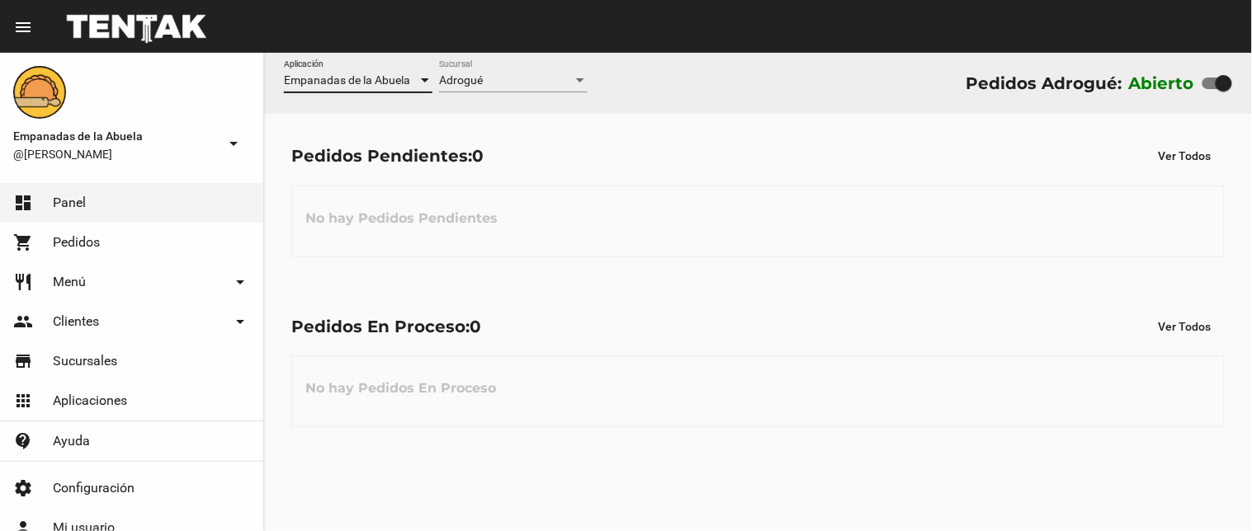
drag, startPoint x: 303, startPoint y: 68, endPoint x: 299, endPoint y: 58, distance: 10.7
drag, startPoint x: 299, startPoint y: 58, endPoint x: 732, endPoint y: 217, distance: 461.6
click at [732, 217] on div "No hay Pedidos Pendientes" at bounding box center [757, 222] width 933 height 72
click at [501, 81] on div "Adrogué" at bounding box center [506, 80] width 134 height 13
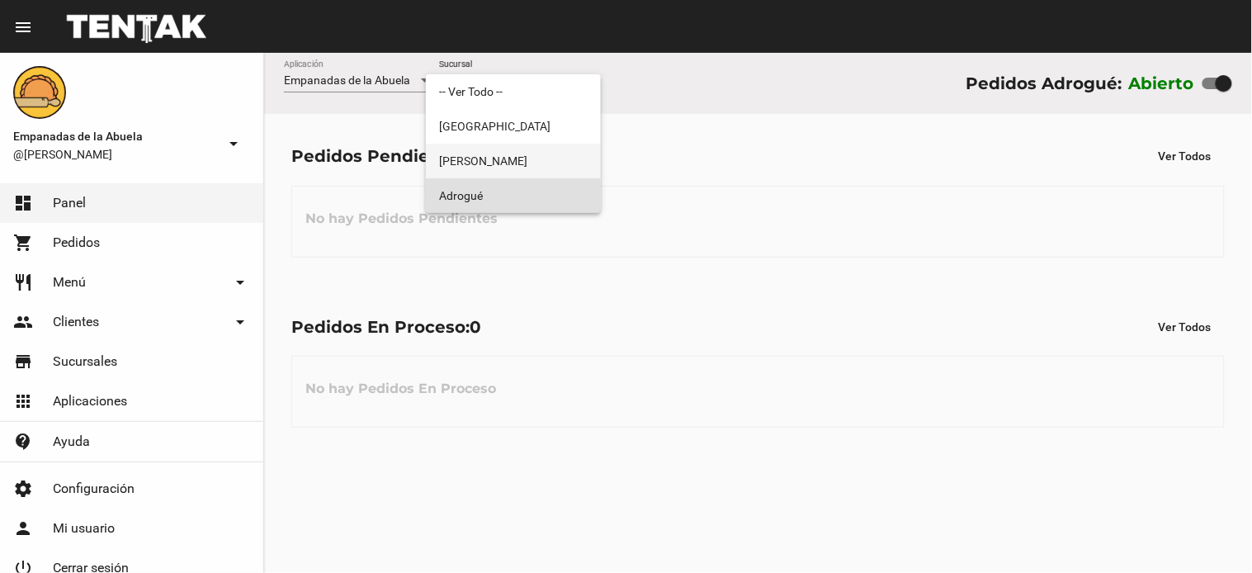
click at [520, 154] on span "[PERSON_NAME]" at bounding box center [513, 161] width 149 height 35
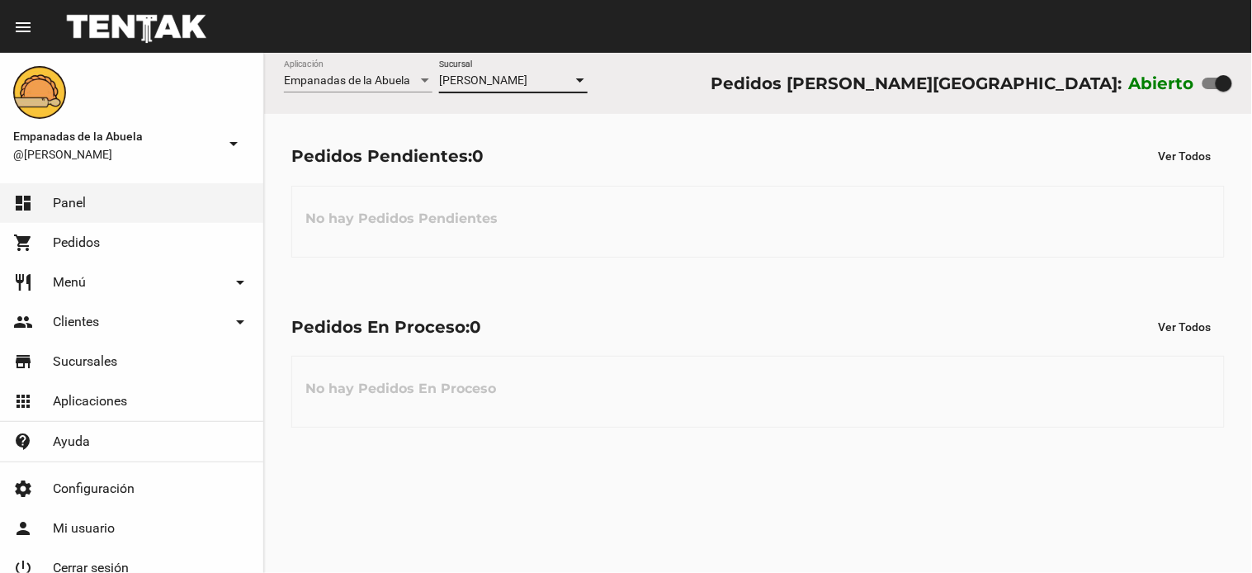
click at [537, 87] on div "[PERSON_NAME]" at bounding box center [506, 80] width 134 height 13
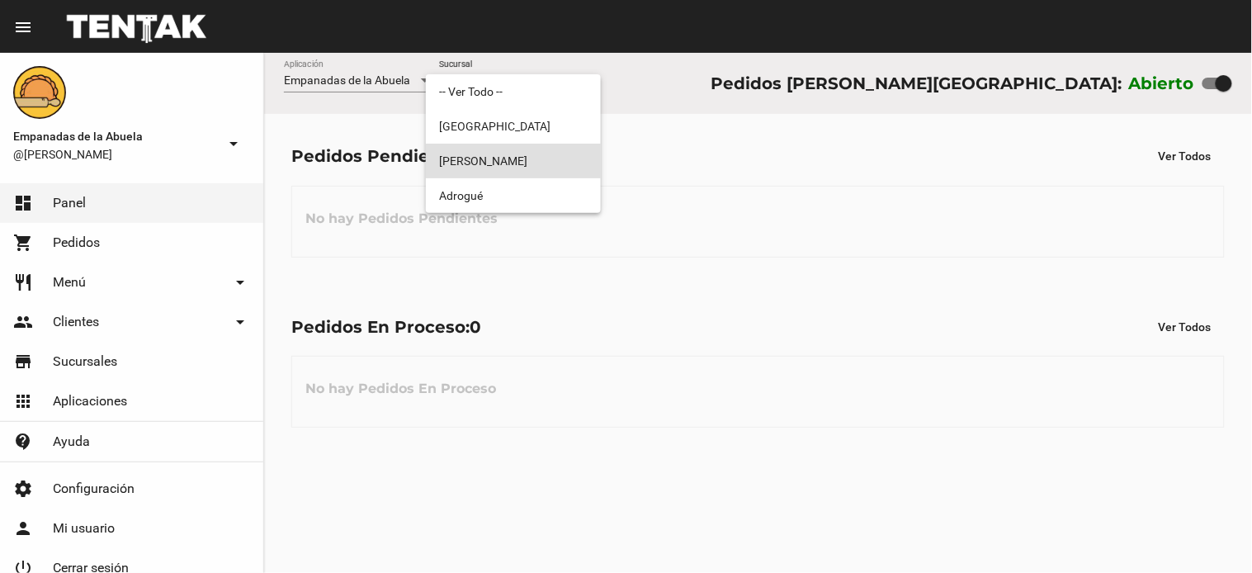
click at [730, 96] on div at bounding box center [626, 286] width 1252 height 573
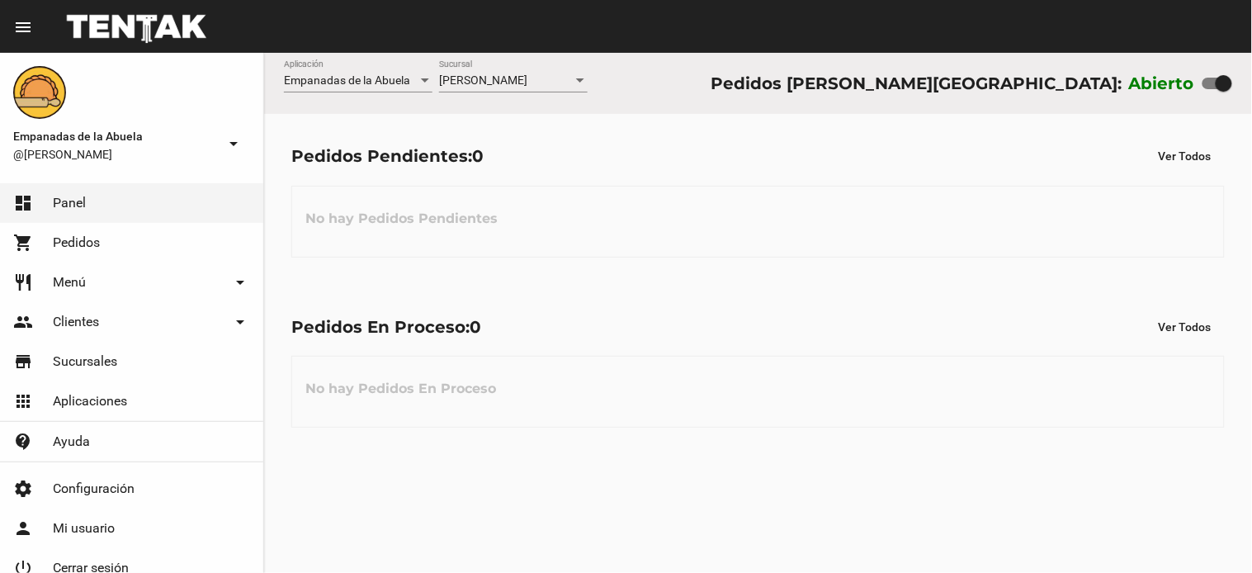
click at [1223, 83] on div at bounding box center [1224, 83] width 17 height 17
click at [1211, 89] on input "checkbox" at bounding box center [1210, 89] width 1 height 1
click at [541, 86] on div "[PERSON_NAME]" at bounding box center [506, 80] width 134 height 13
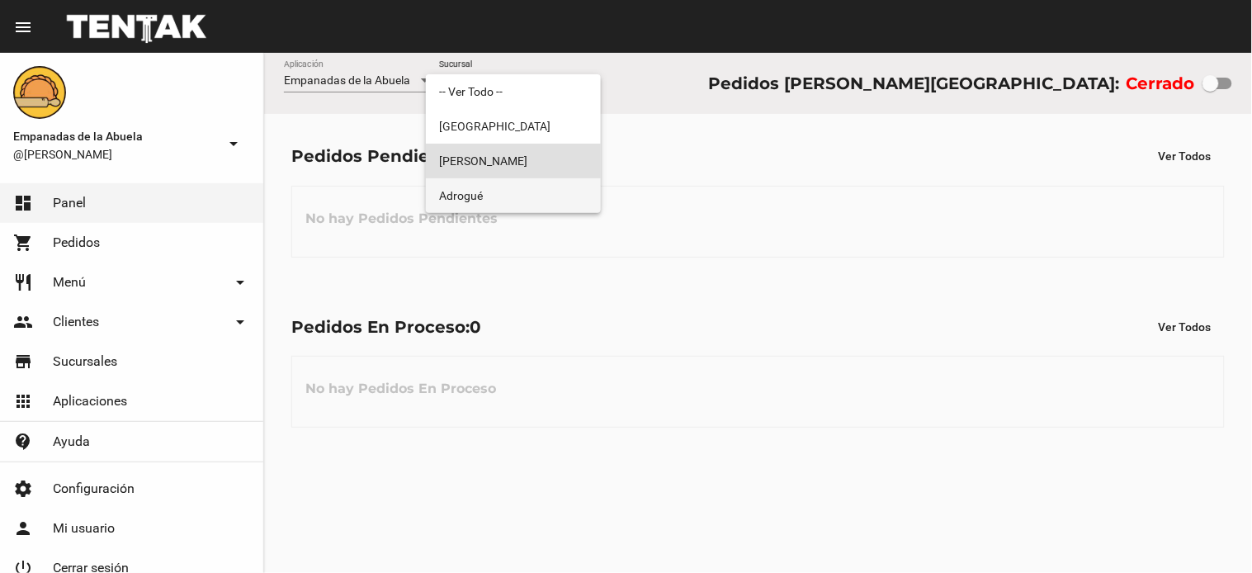
click at [484, 198] on span "Adrogué" at bounding box center [513, 195] width 149 height 35
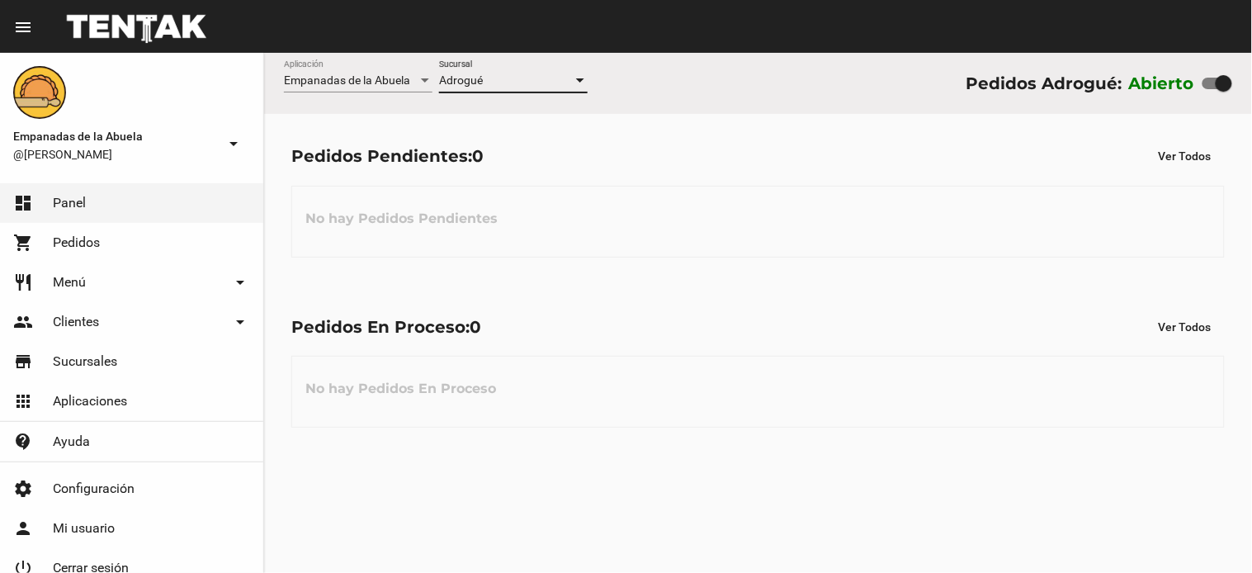
click at [532, 87] on div "Adrogué Sucursal" at bounding box center [513, 76] width 149 height 32
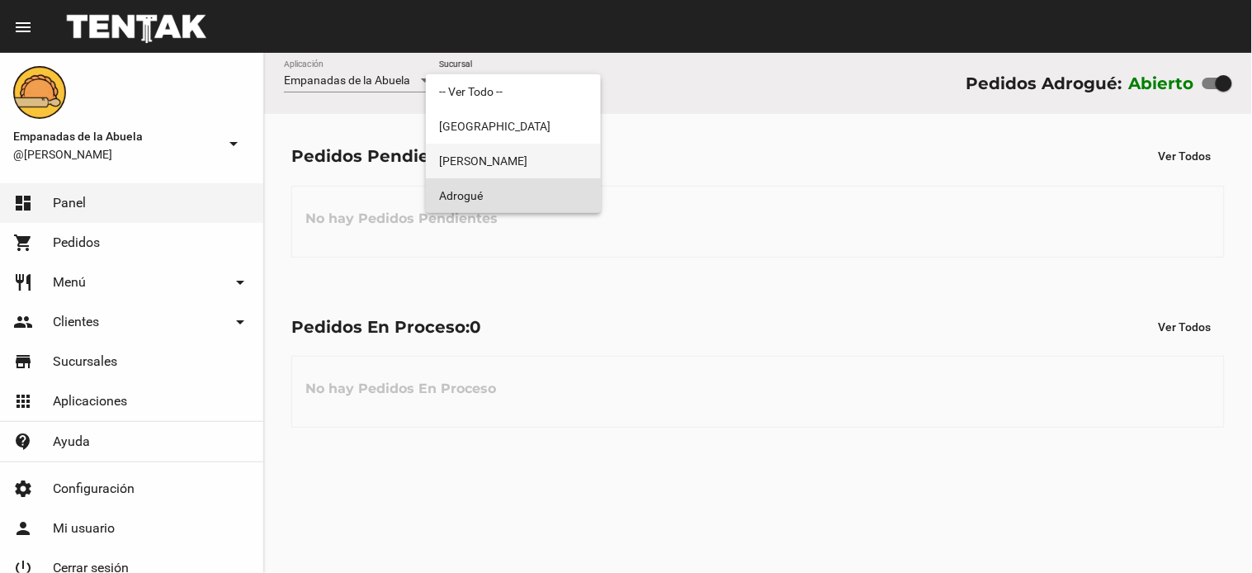
click at [510, 160] on span "Lomas de Zamora" at bounding box center [513, 161] width 149 height 35
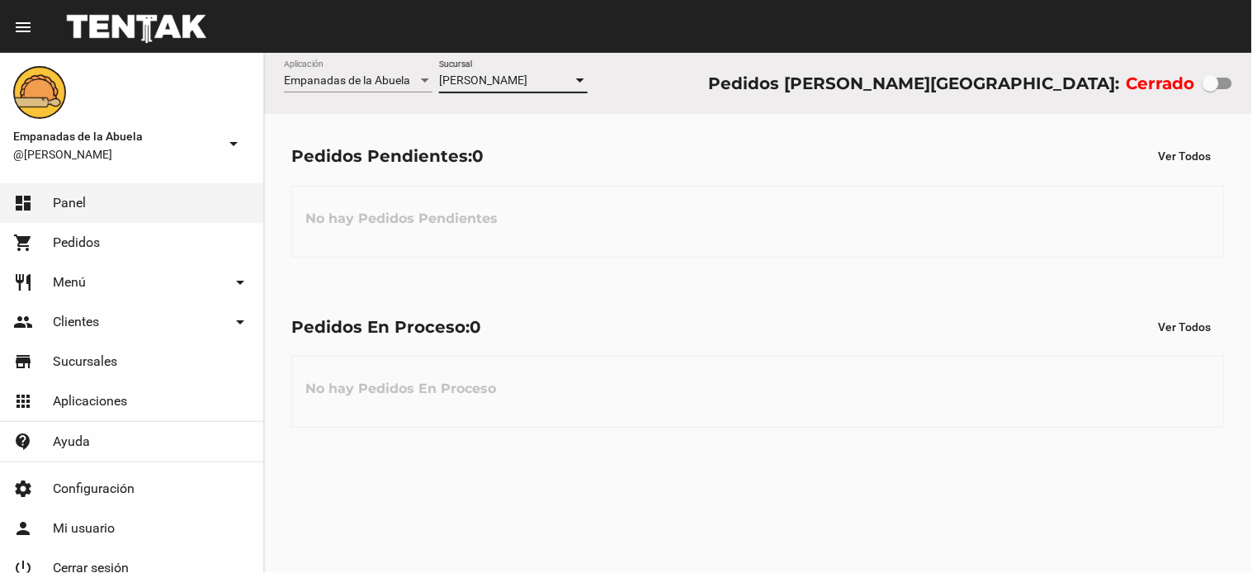
click at [539, 69] on div "Lomas de Zamora Sucursal" at bounding box center [513, 76] width 149 height 32
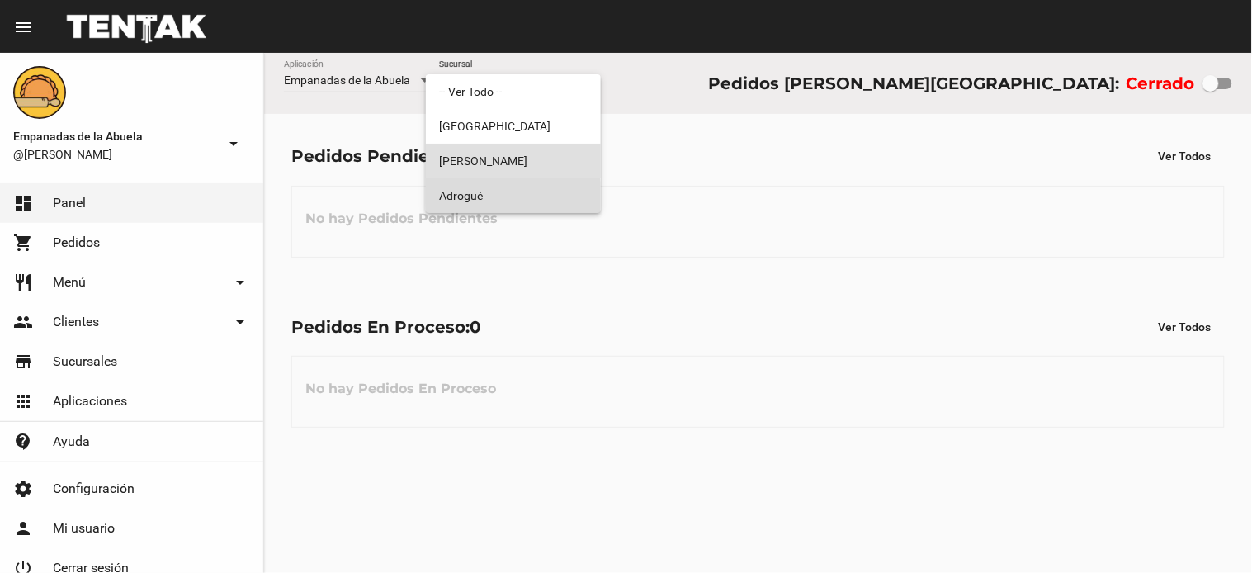
click at [497, 199] on span "Adrogué" at bounding box center [513, 195] width 149 height 35
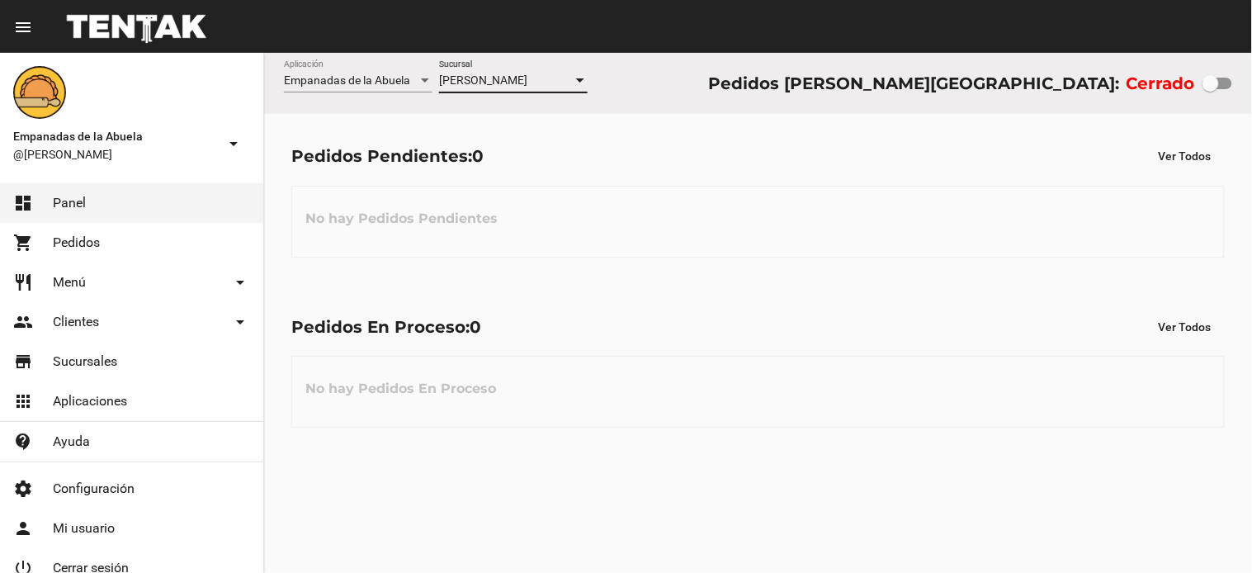
checkbox input "true"
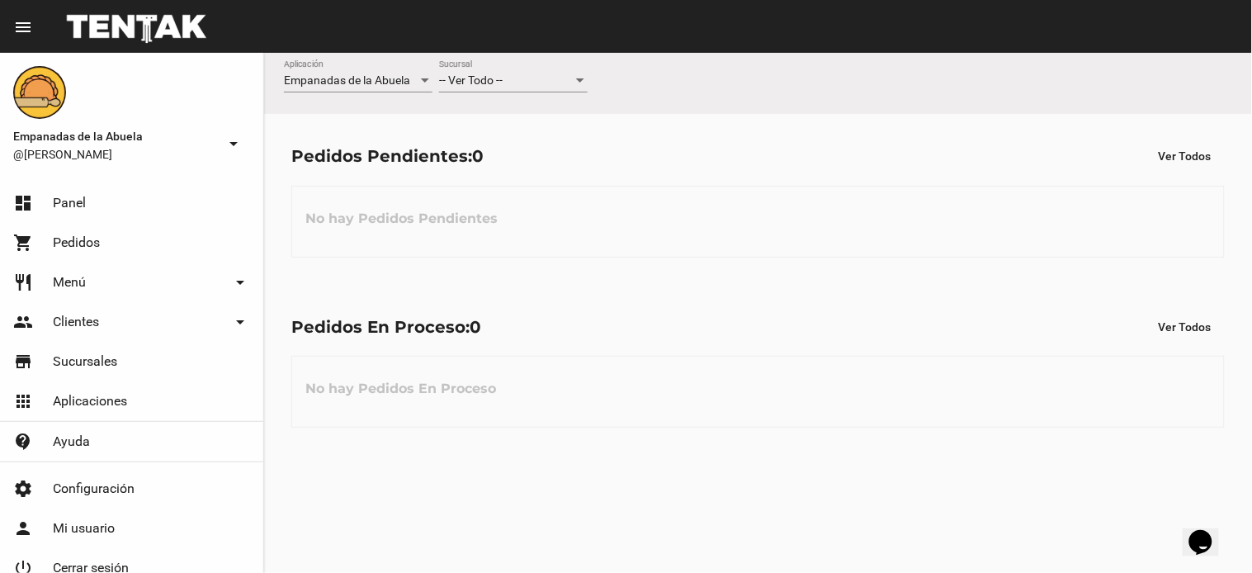
drag, startPoint x: 460, startPoint y: 30, endPoint x: 454, endPoint y: 63, distance: 33.5
click at [452, 53] on div "menu Resumen Empanadas de la Abuela @[PERSON_NAME] arrow_drop_down dashboard Pa…" at bounding box center [626, 26] width 1252 height 53
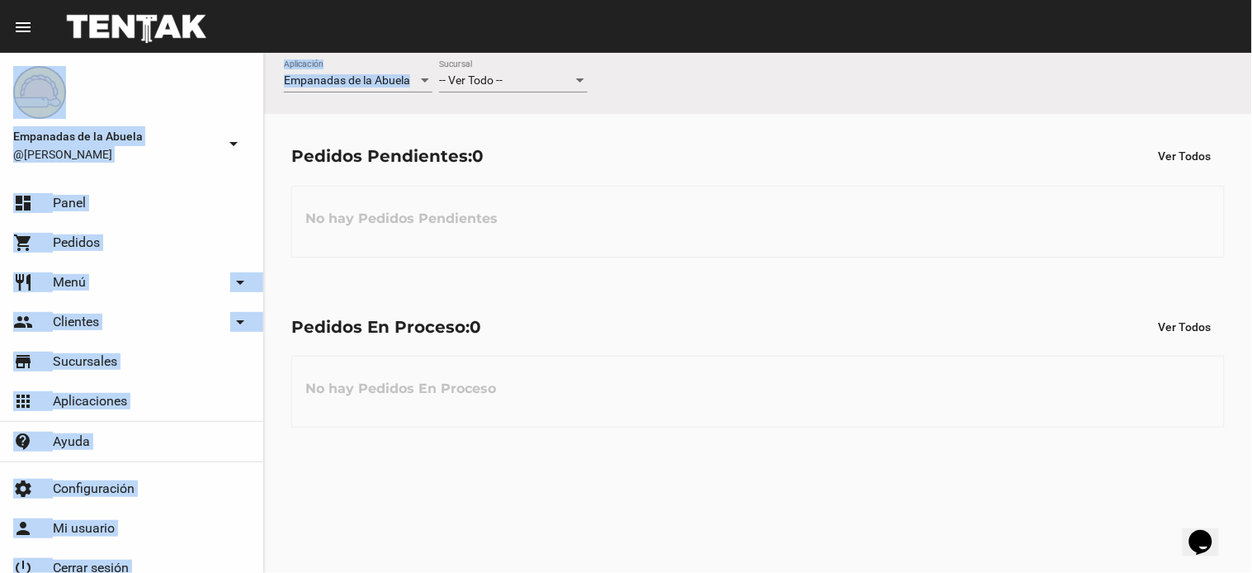
click at [465, 73] on div "-- Ver Todo -- Sucursal" at bounding box center [513, 76] width 149 height 32
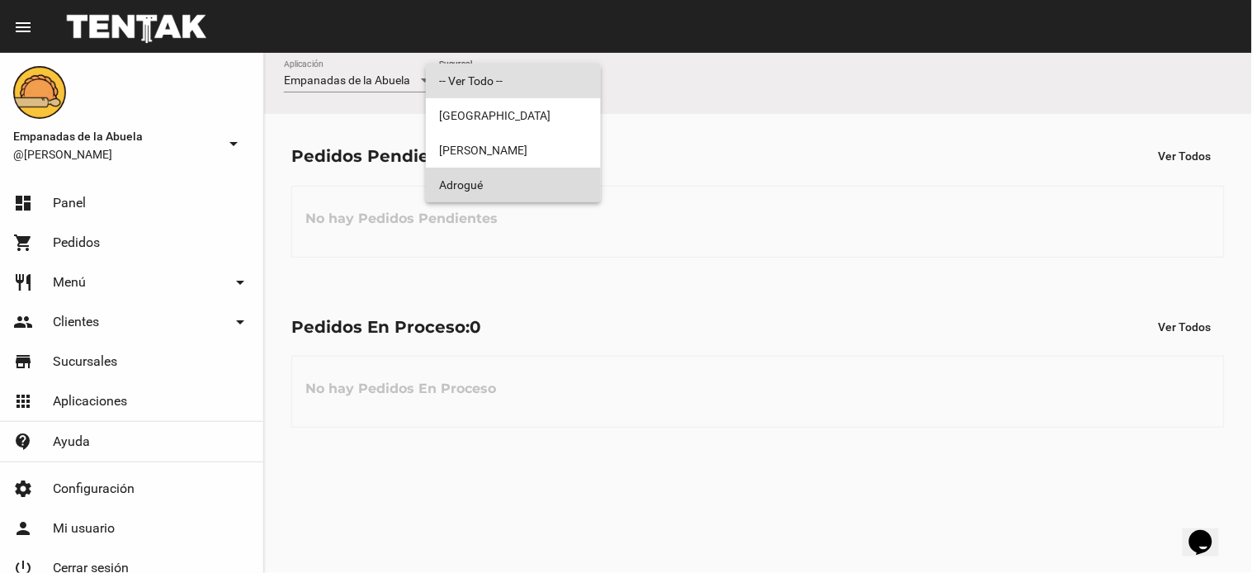
click at [489, 196] on span "Adrogué" at bounding box center [513, 185] width 149 height 35
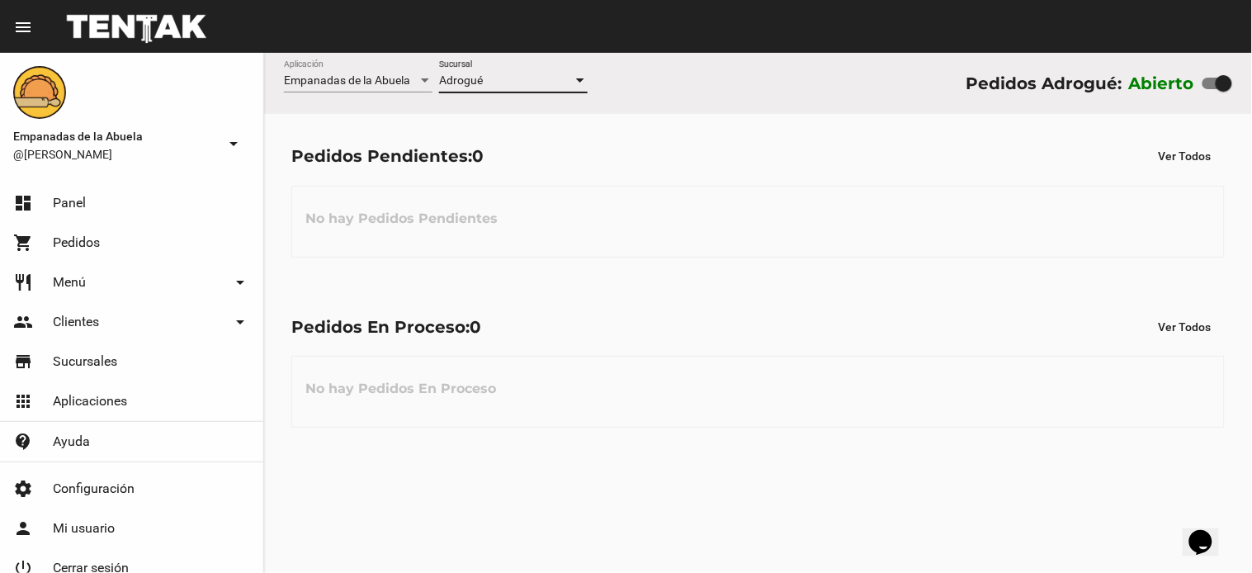
click at [687, 340] on div "Pedidos En Proceso: 0 Ver Todos" at bounding box center [757, 327] width 933 height 30
drag, startPoint x: 687, startPoint y: 275, endPoint x: 677, endPoint y: 267, distance: 12.9
click at [683, 271] on div "Pedidos Pendientes: 0 Ver Todos No hay Pedidos Pendientes" at bounding box center [758, 199] width 988 height 170
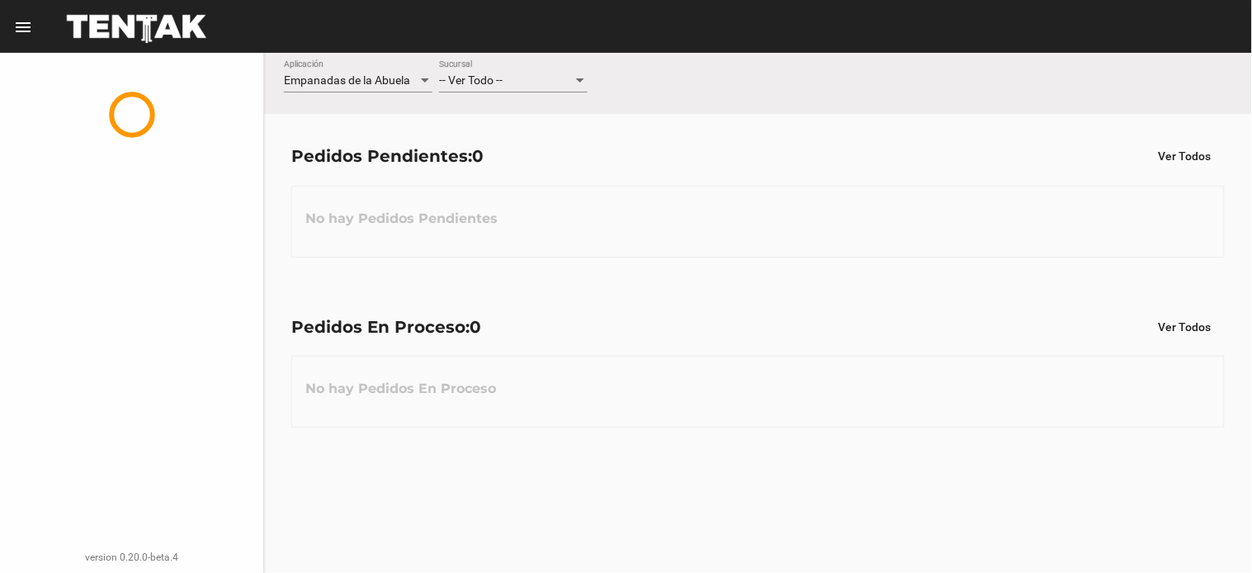
click at [507, 79] on div "-- Ver Todo --" at bounding box center [506, 80] width 134 height 13
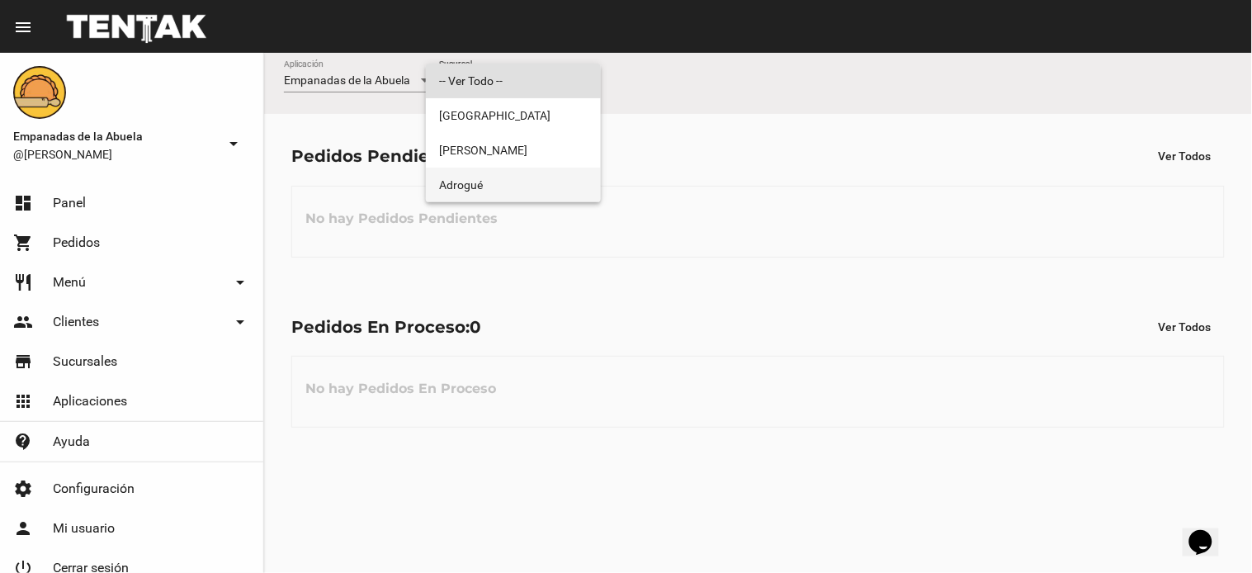
click at [494, 179] on span "Adrogué" at bounding box center [513, 185] width 149 height 35
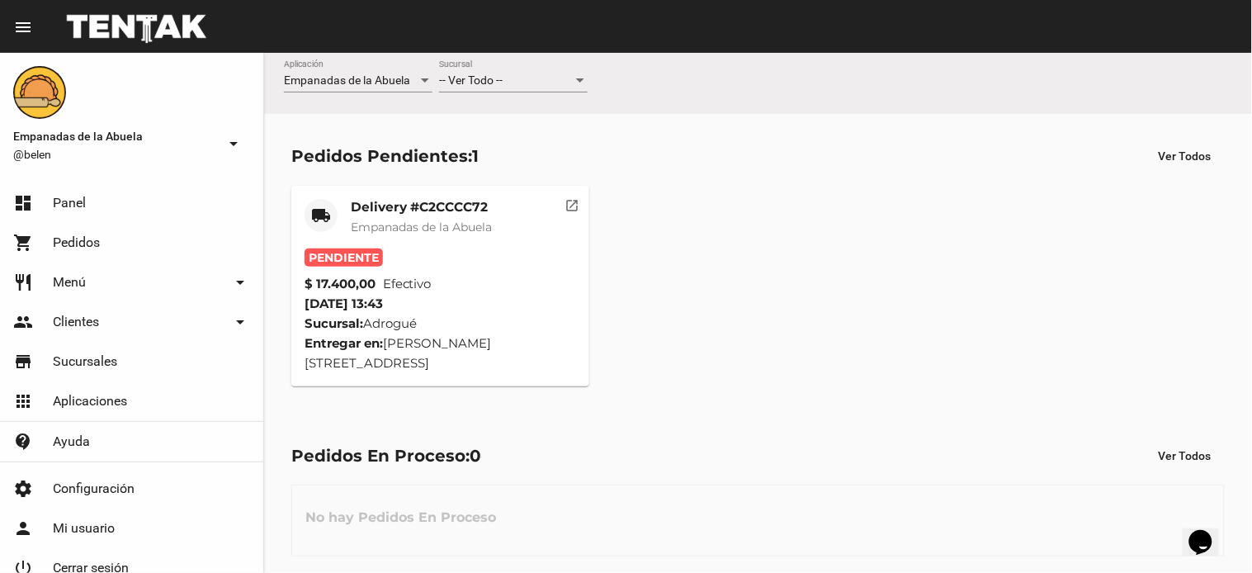
click at [479, 207] on mat-card-title "Delivery #C2CCCC72" at bounding box center [421, 207] width 141 height 17
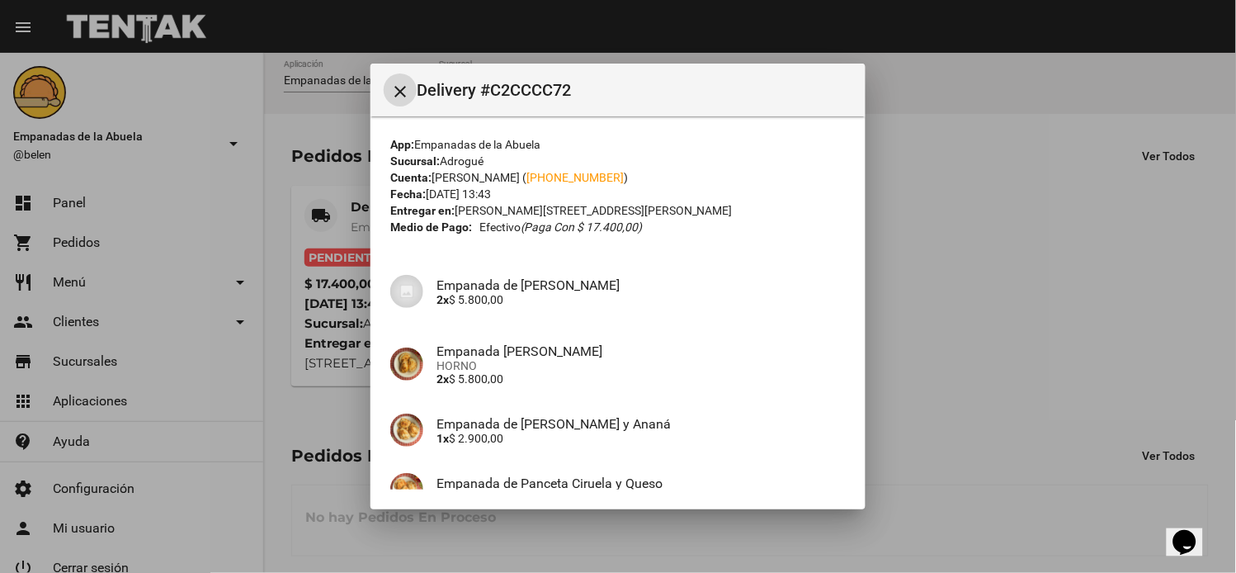
scroll to position [159, 0]
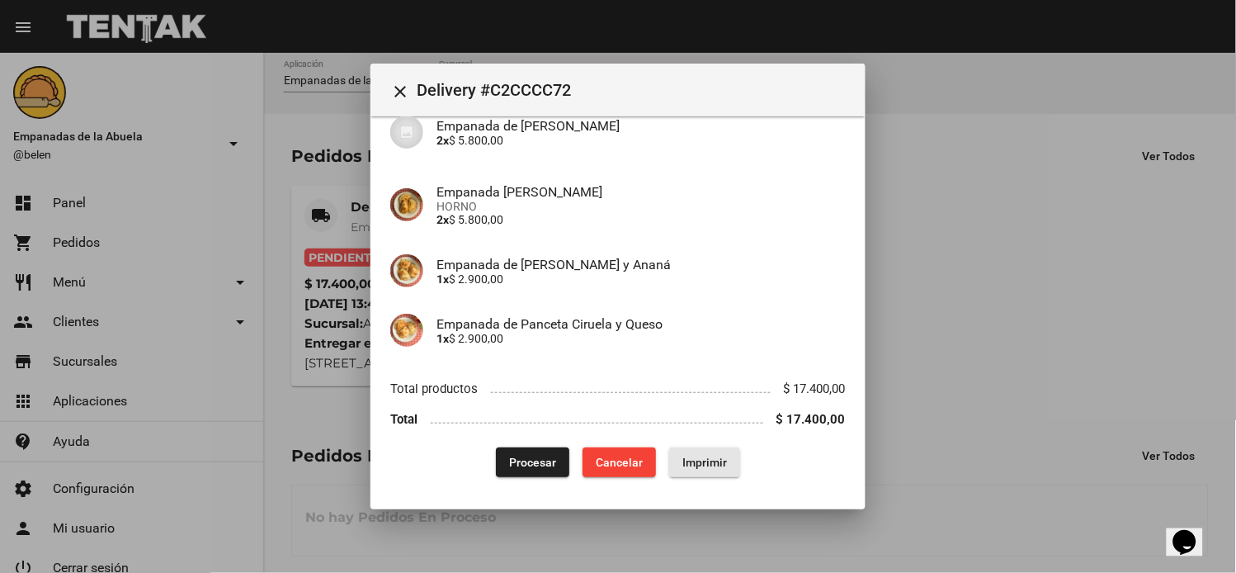
drag, startPoint x: 716, startPoint y: 459, endPoint x: 522, endPoint y: 316, distance: 240.2
click at [716, 461] on span "Imprimir" at bounding box center [705, 462] width 45 height 13
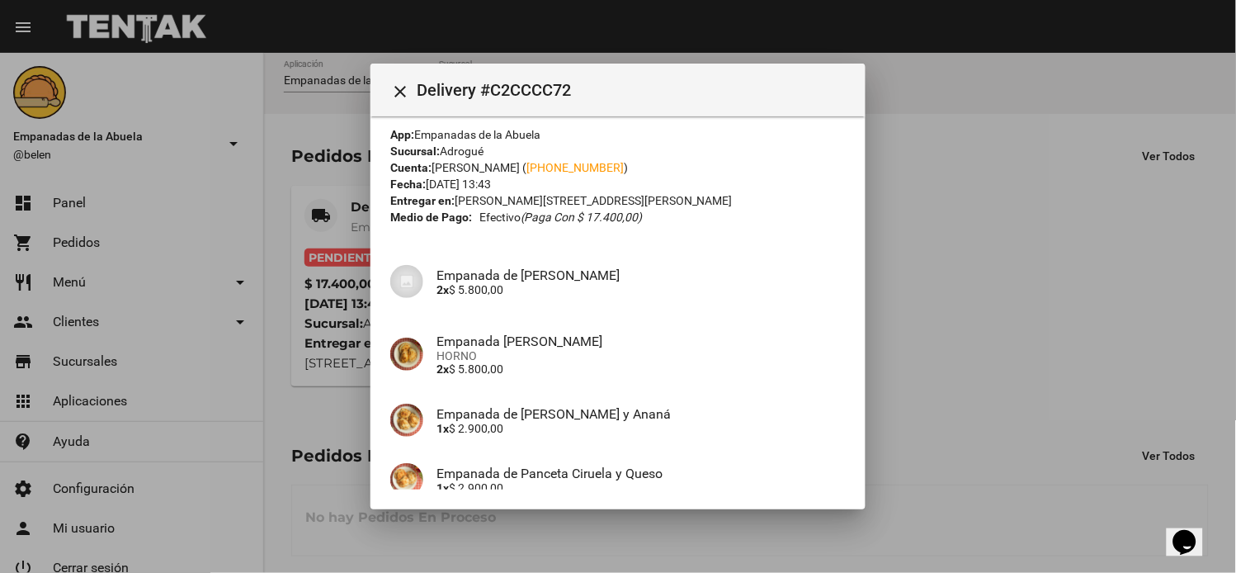
scroll to position [159, 0]
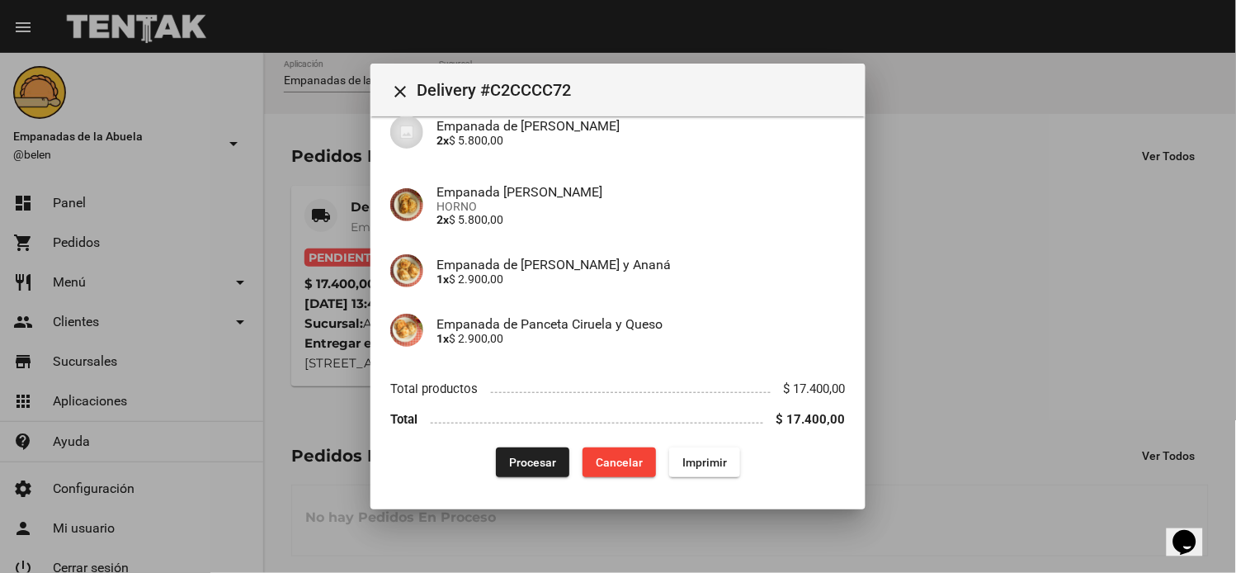
click at [545, 464] on span "Procesar" at bounding box center [532, 462] width 47 height 13
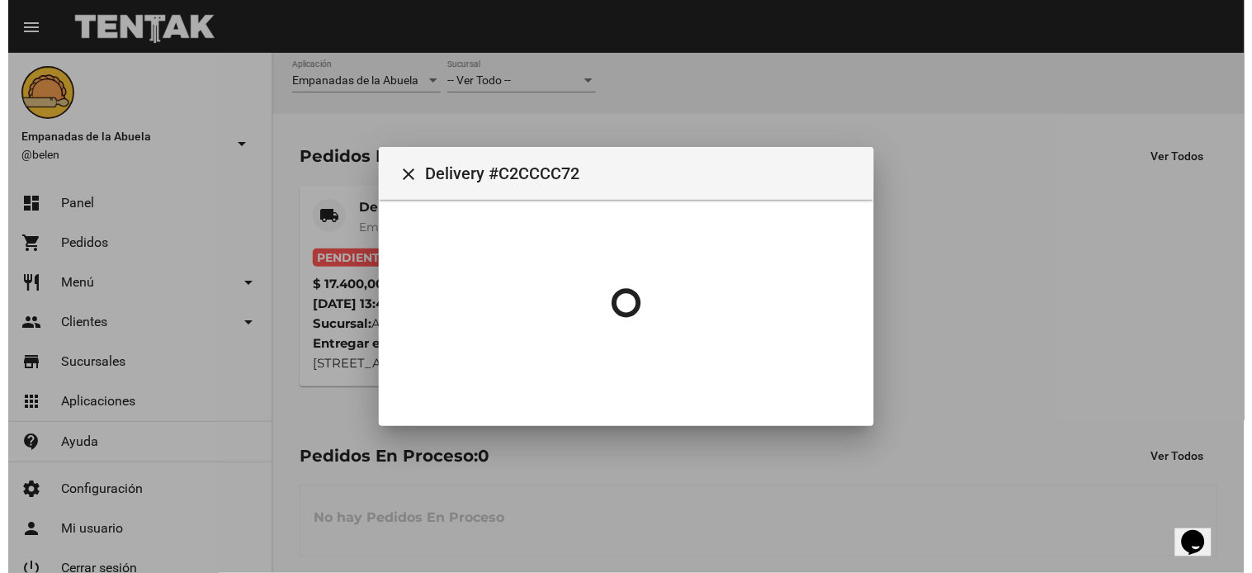
scroll to position [0, 0]
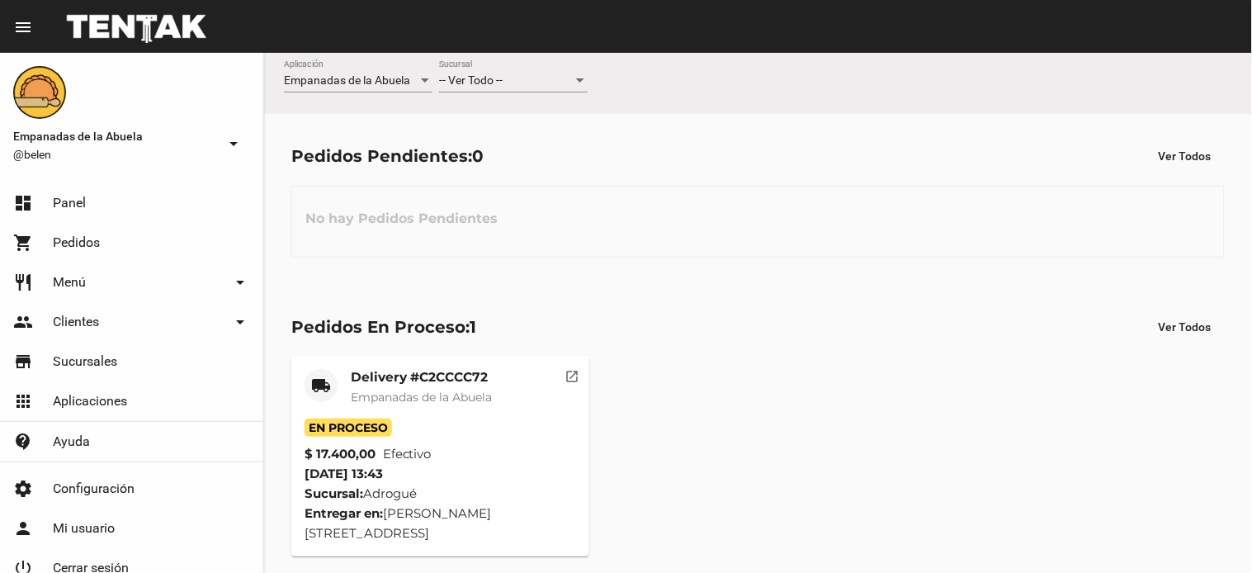
click at [479, 83] on span "-- Ver Todo --" at bounding box center [471, 79] width 64 height 13
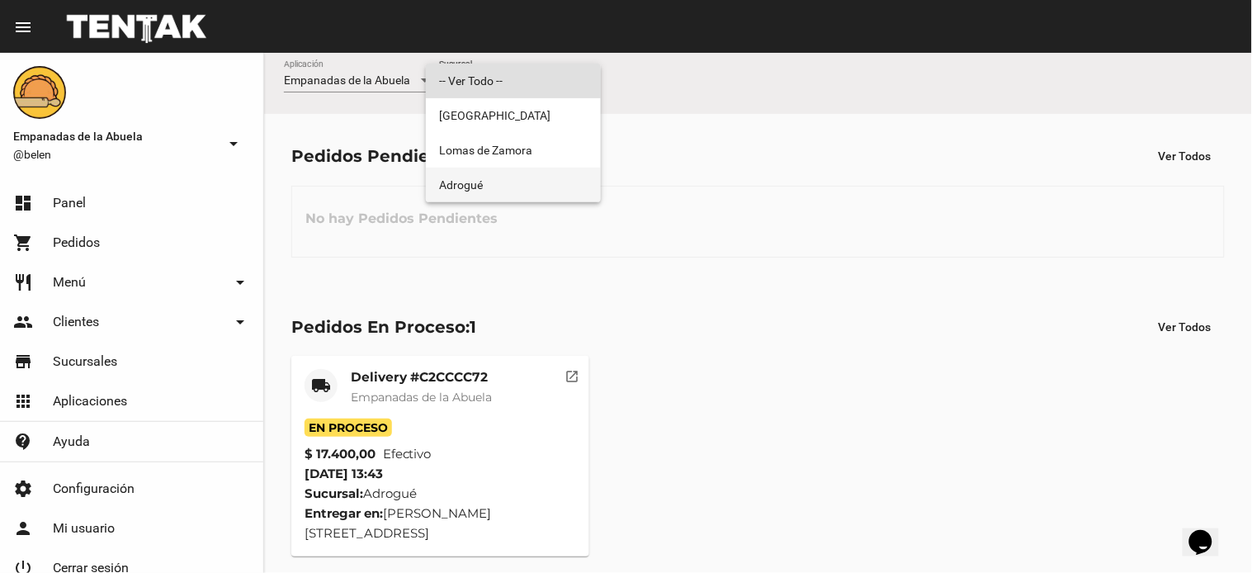
click at [475, 184] on span "Adrogué" at bounding box center [513, 185] width 149 height 35
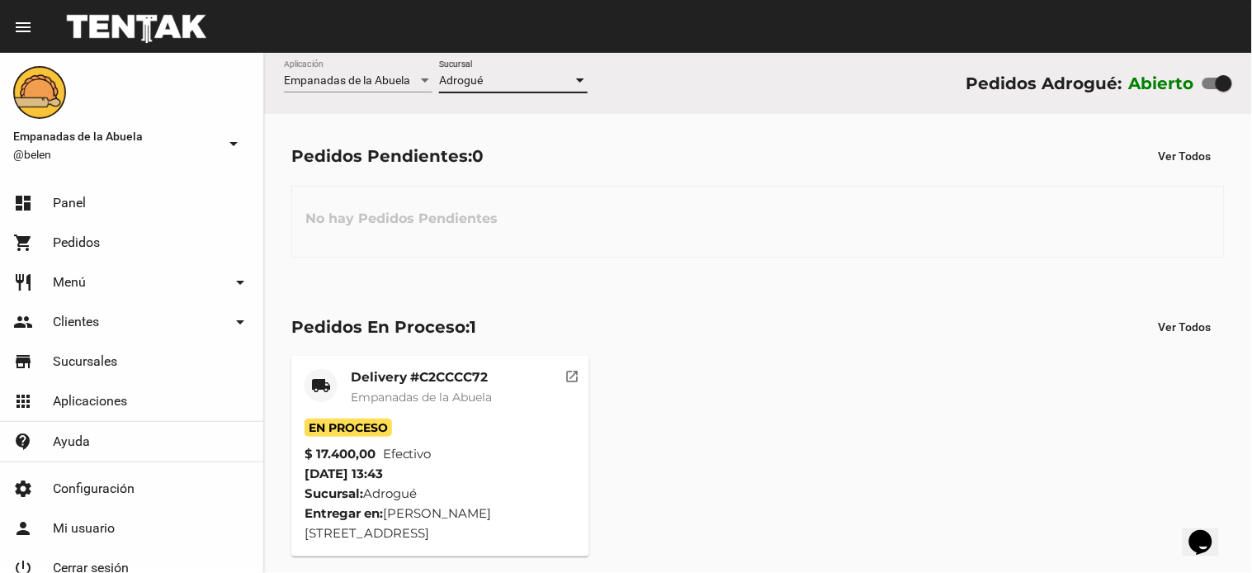
click at [470, 393] on span "Empanadas de la Abuela" at bounding box center [421, 397] width 141 height 15
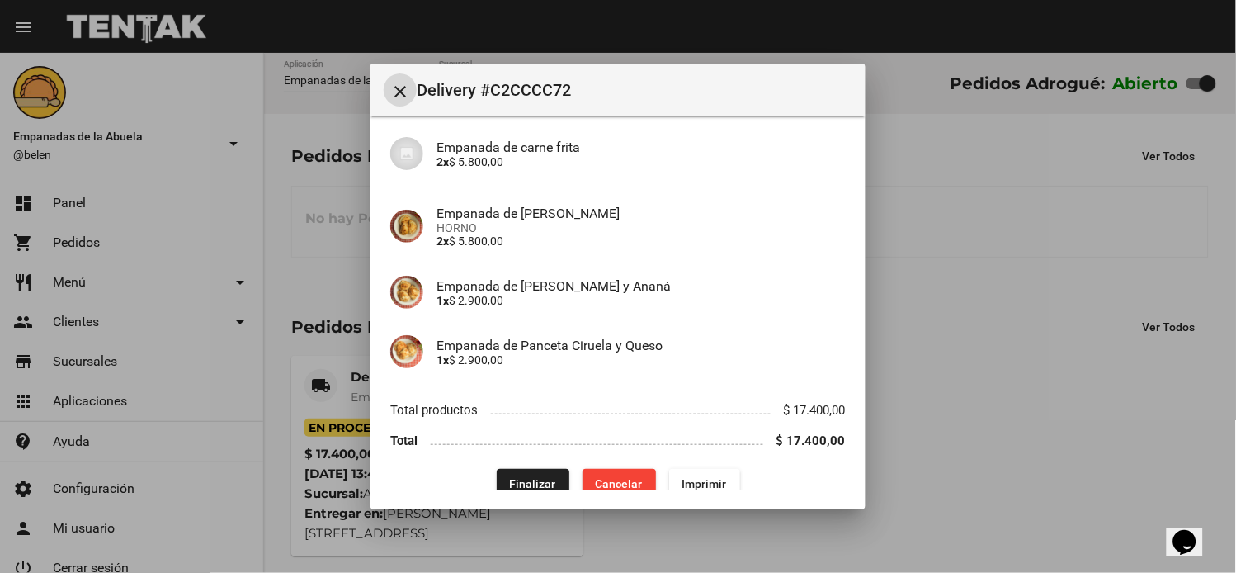
scroll to position [159, 0]
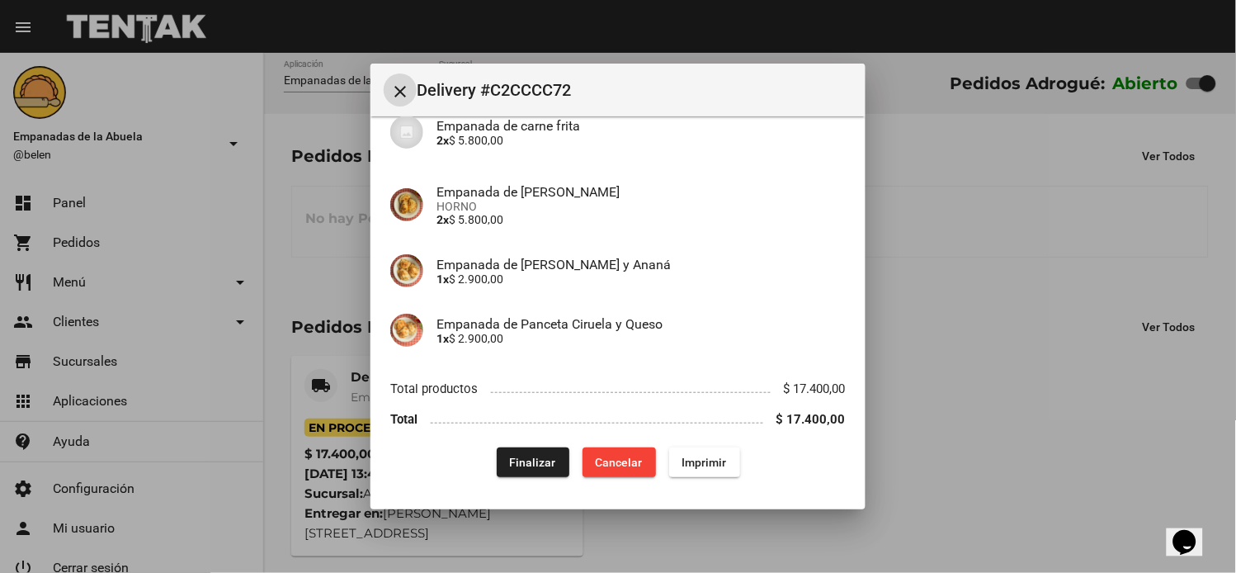
click at [527, 464] on span "Finalizar" at bounding box center [533, 462] width 46 height 13
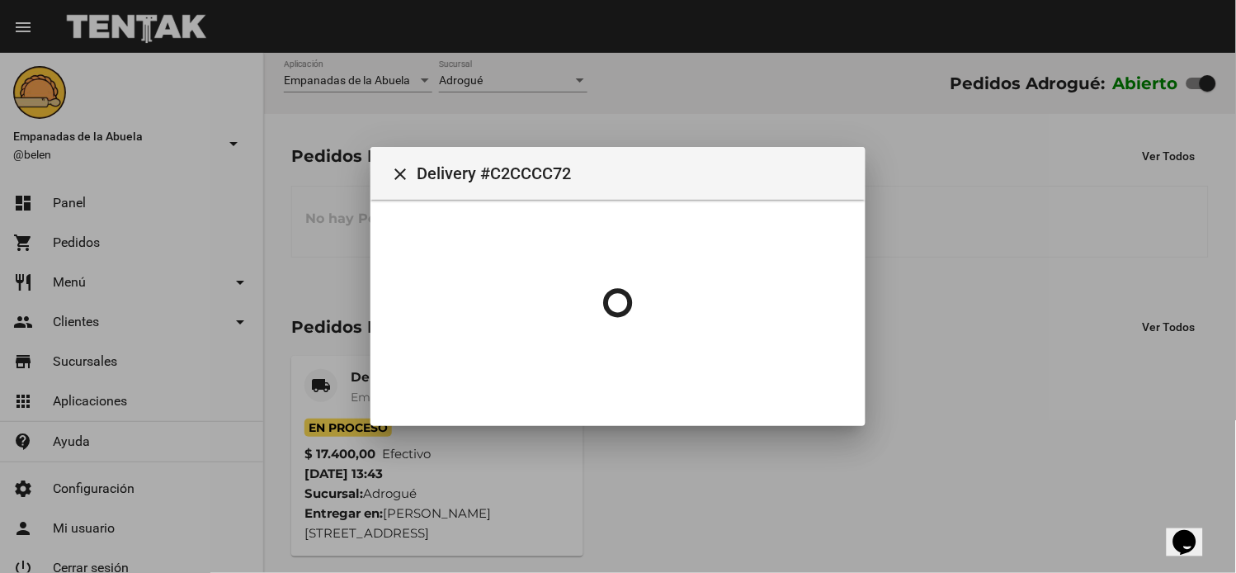
scroll to position [0, 0]
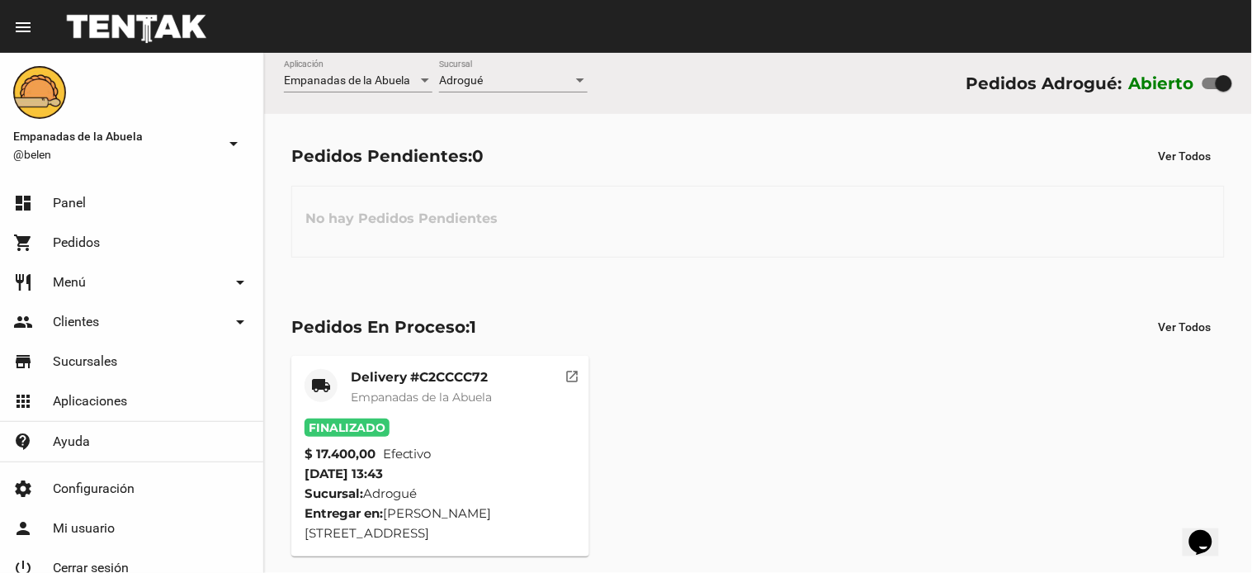
click at [425, 388] on div "Delivery #C2CCCC72 Empanadas de la Abuela" at bounding box center [421, 394] width 141 height 50
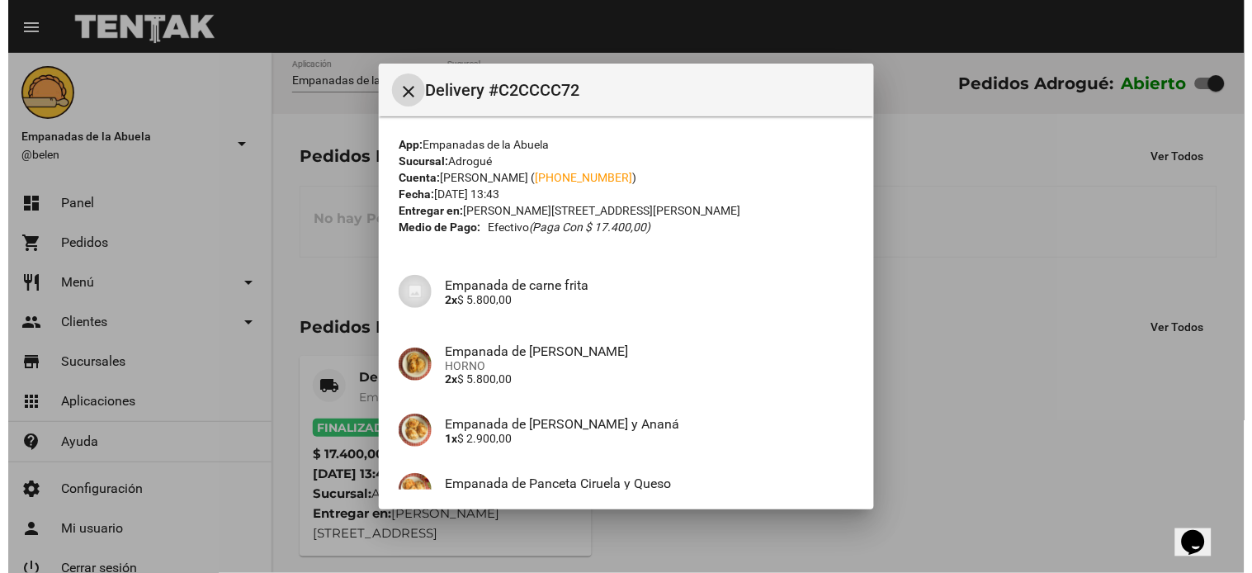
scroll to position [159, 0]
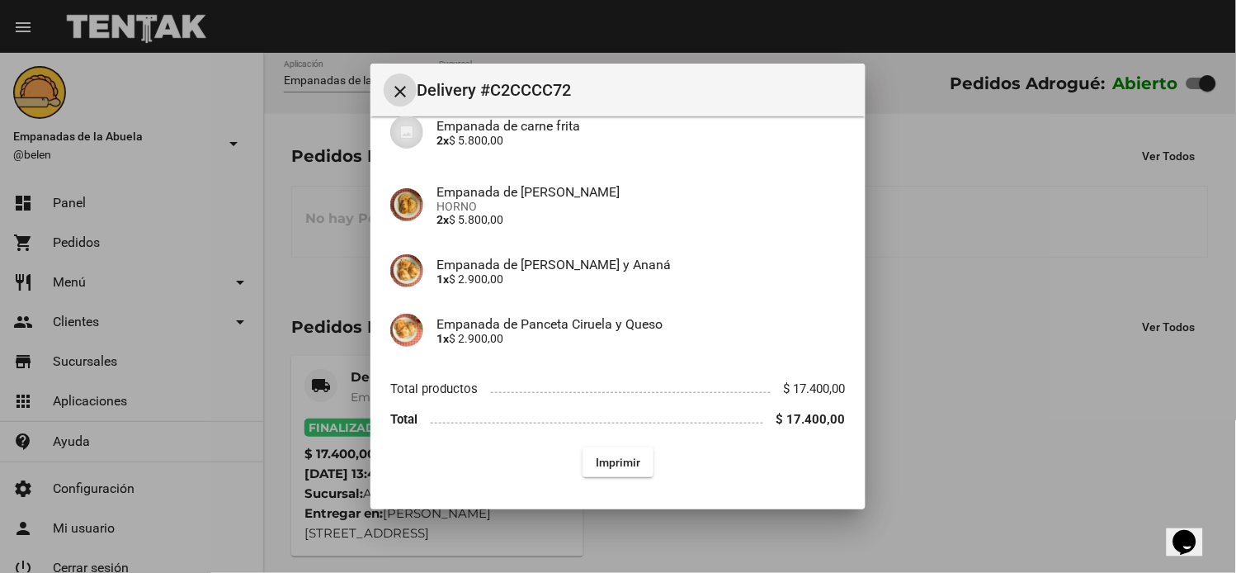
click at [402, 83] on mat-icon "close" at bounding box center [400, 92] width 20 height 20
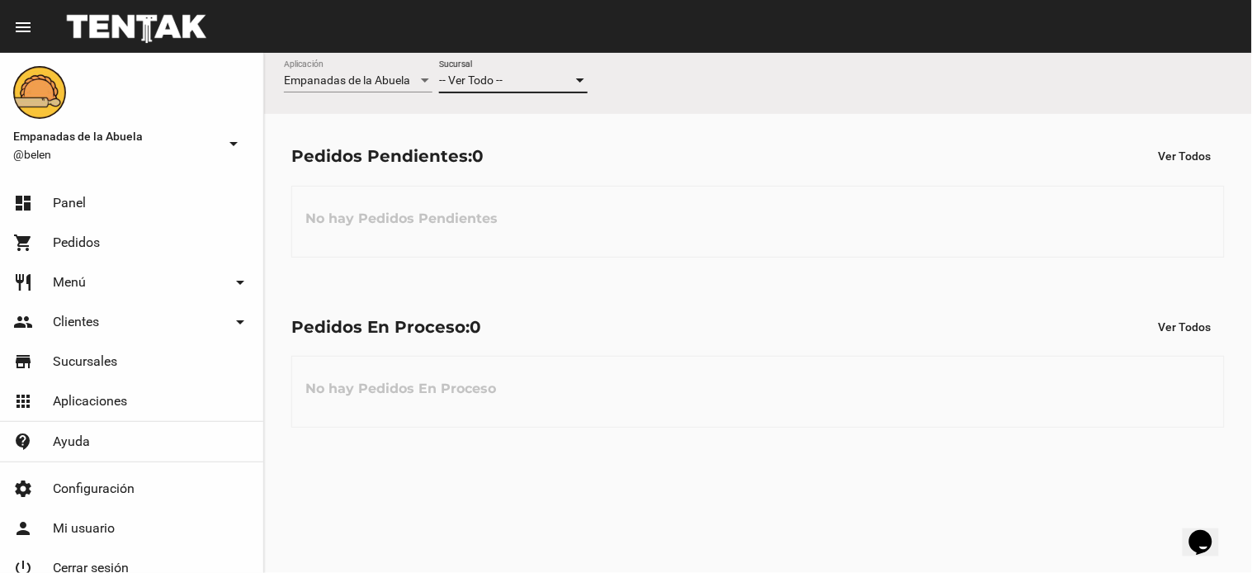
click at [481, 80] on span "-- Ver Todo --" at bounding box center [471, 79] width 64 height 13
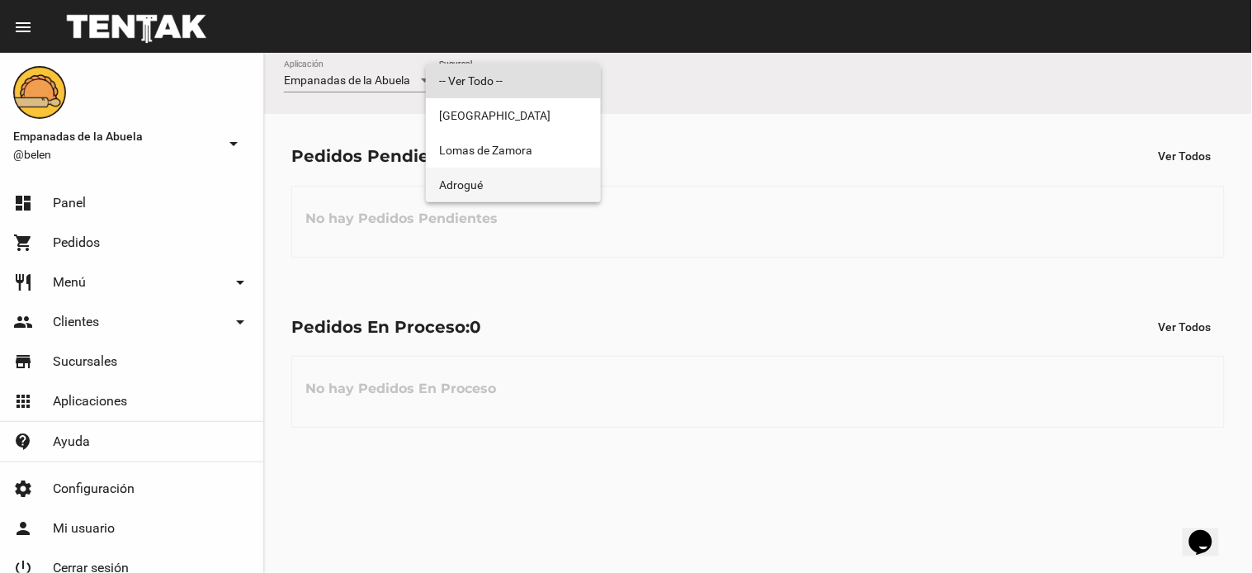
click at [490, 180] on span "Adrogué" at bounding box center [513, 185] width 149 height 35
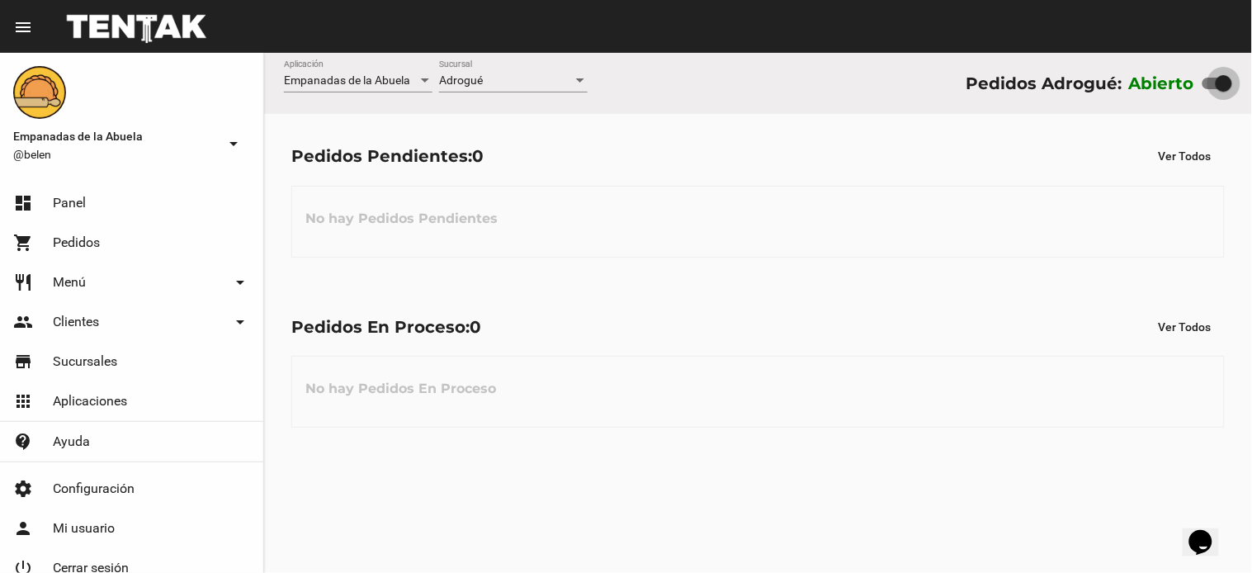
drag, startPoint x: 1223, startPoint y: 74, endPoint x: 1180, endPoint y: 81, distance: 43.4
click at [1195, 81] on div "Abierto" at bounding box center [1180, 83] width 103 height 26
click at [422, 80] on div at bounding box center [425, 80] width 8 height 4
drag, startPoint x: 494, startPoint y: 72, endPoint x: 496, endPoint y: 80, distance: 8.6
click at [493, 76] on div at bounding box center [626, 286] width 1252 height 573
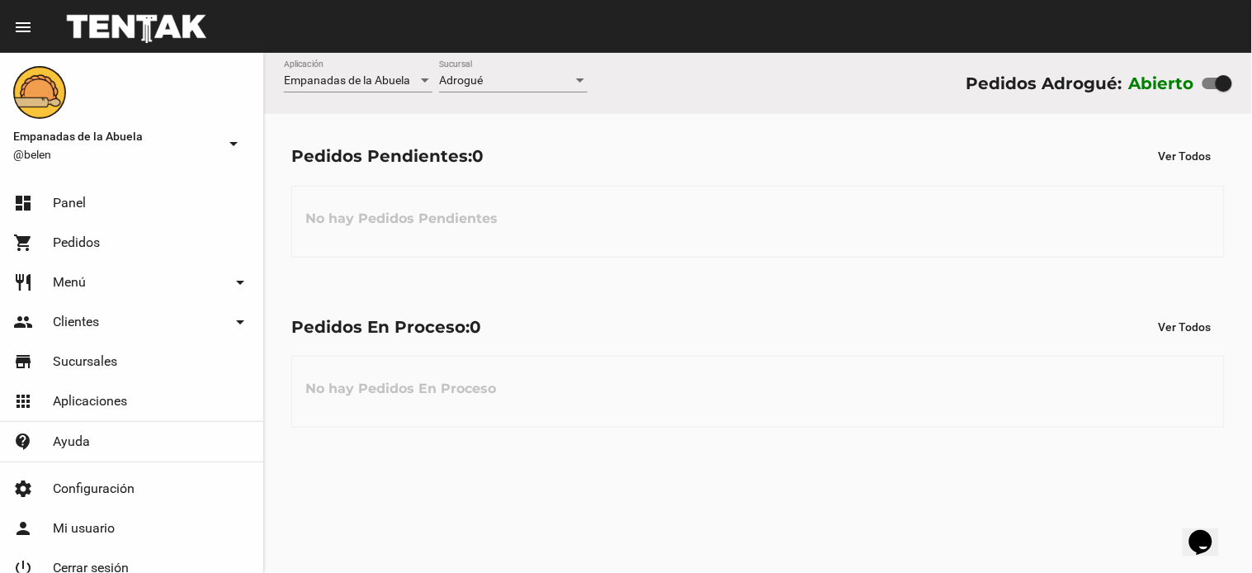
click at [517, 74] on div "Adrogué" at bounding box center [506, 80] width 134 height 13
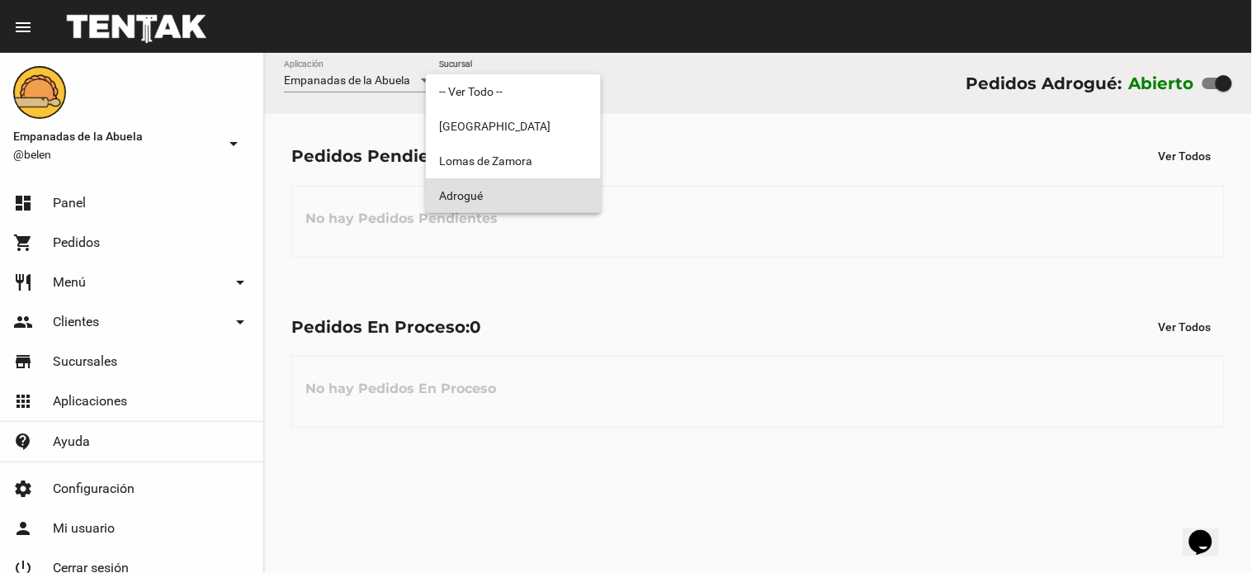
drag, startPoint x: 524, startPoint y: 202, endPoint x: 534, endPoint y: 201, distance: 9.9
click at [528, 203] on span "Adrogué" at bounding box center [513, 195] width 149 height 35
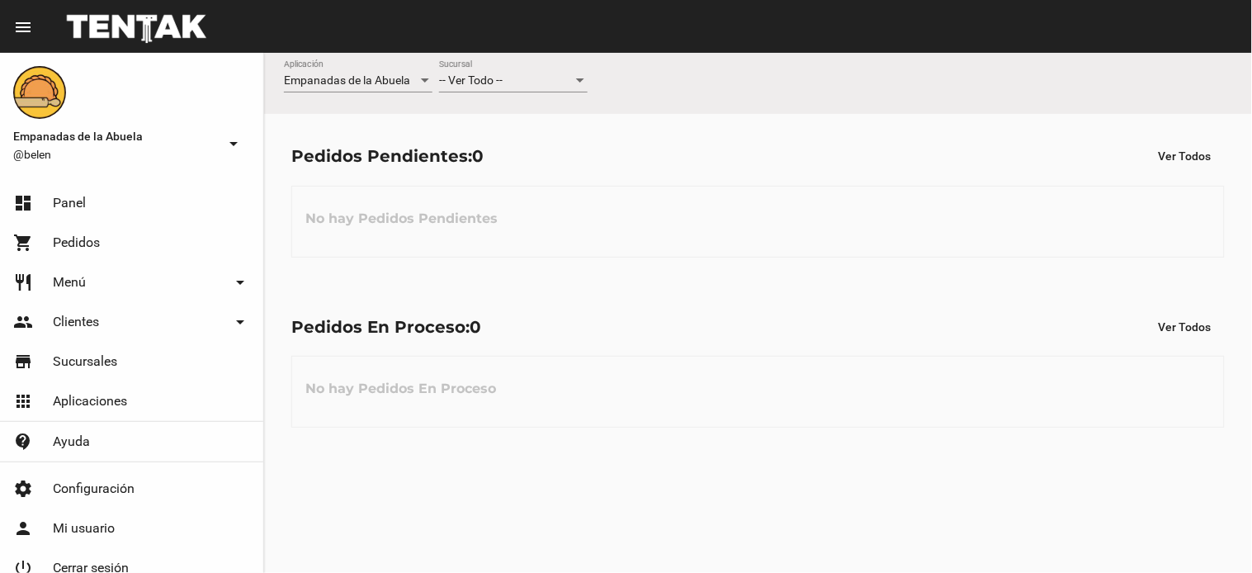
click at [540, 77] on div "-- Ver Todo --" at bounding box center [506, 80] width 134 height 13
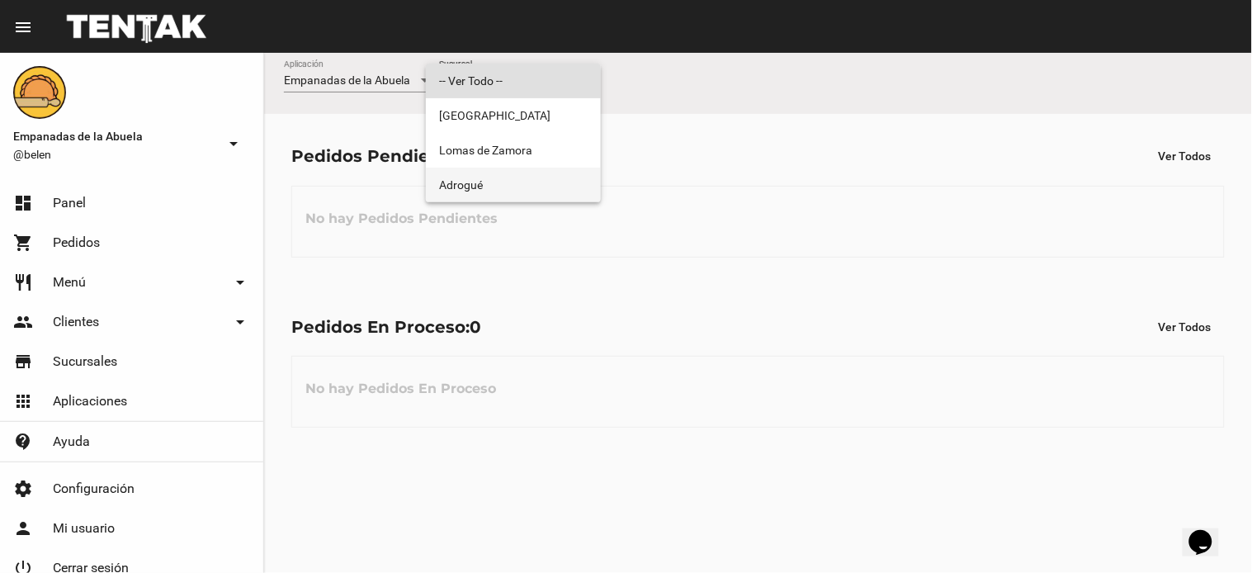
click at [474, 191] on span "Adrogué" at bounding box center [513, 185] width 149 height 35
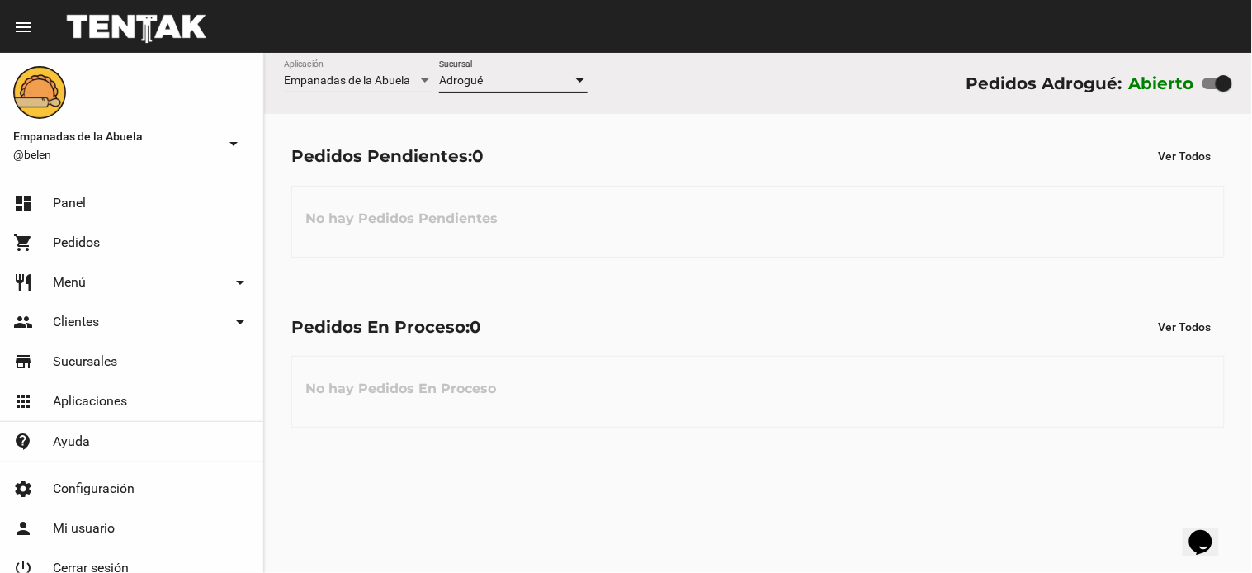
click at [1205, 87] on div at bounding box center [1217, 84] width 30 height 12
click at [1210, 89] on input "checkbox" at bounding box center [1210, 89] width 1 height 1
checkbox input "false"
